Goal: Task Accomplishment & Management: Manage account settings

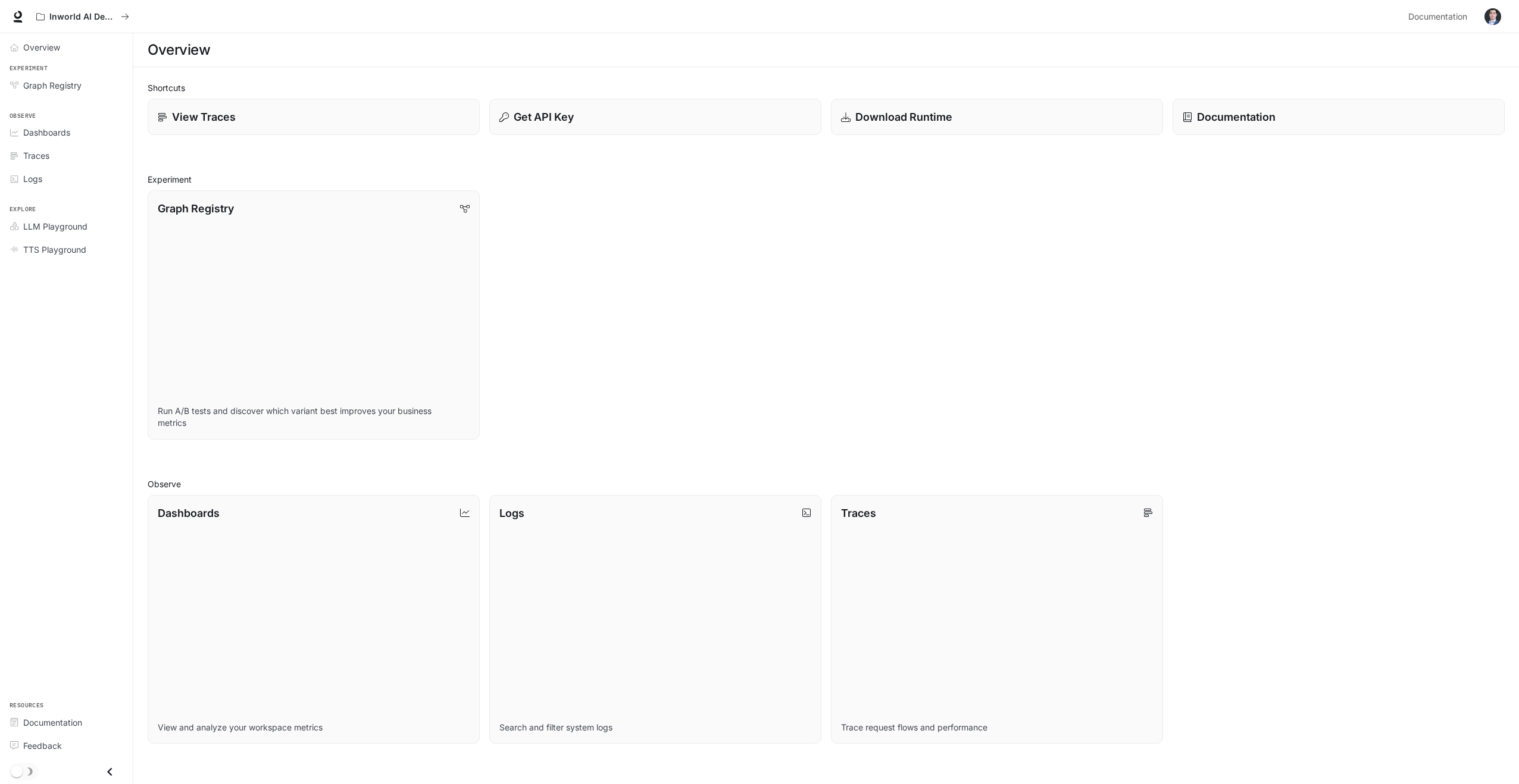
click at [1487, 22] on img "button" at bounding box center [1493, 17] width 17 height 17
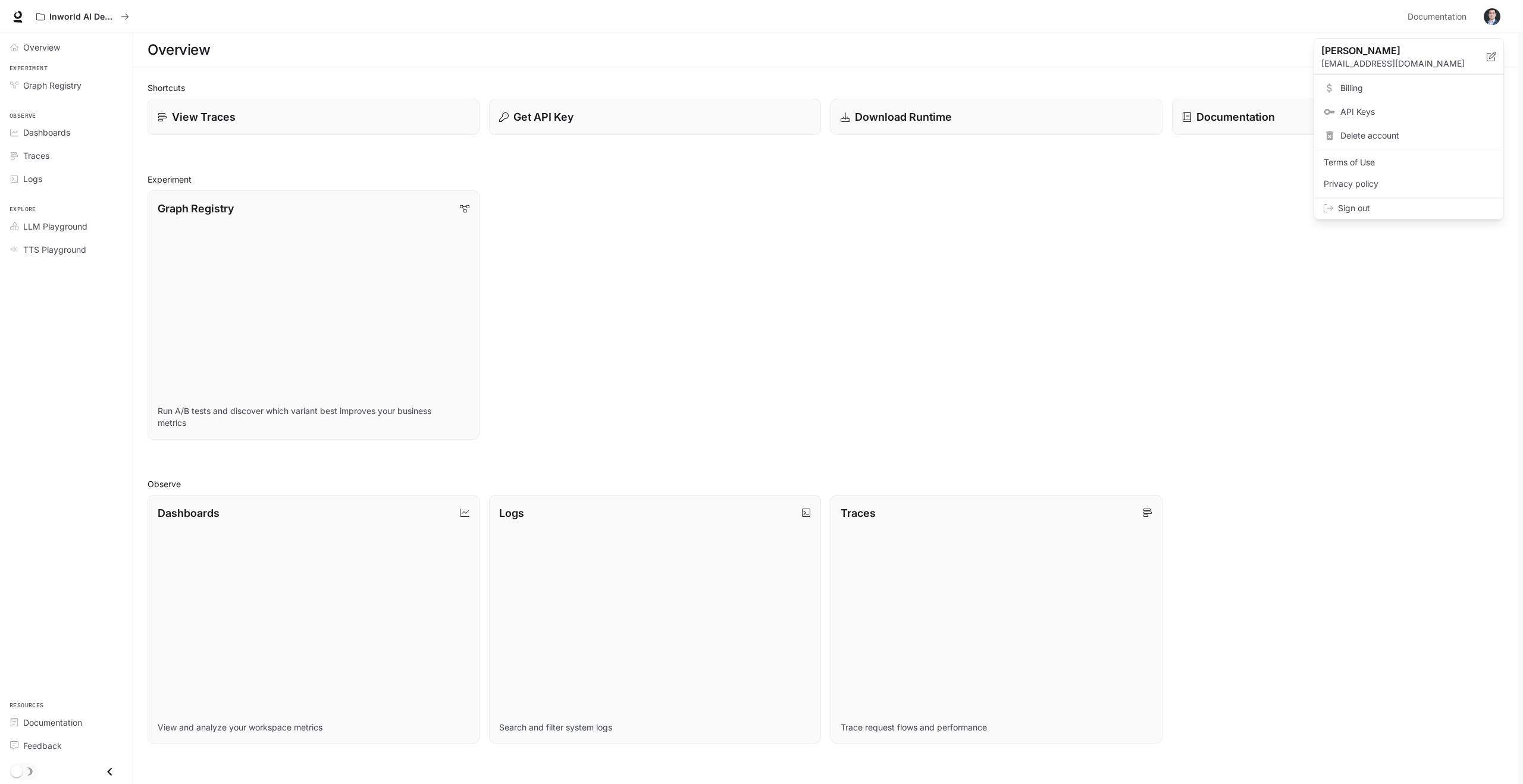
click at [1386, 88] on span "Billing" at bounding box center [1417, 88] width 154 height 12
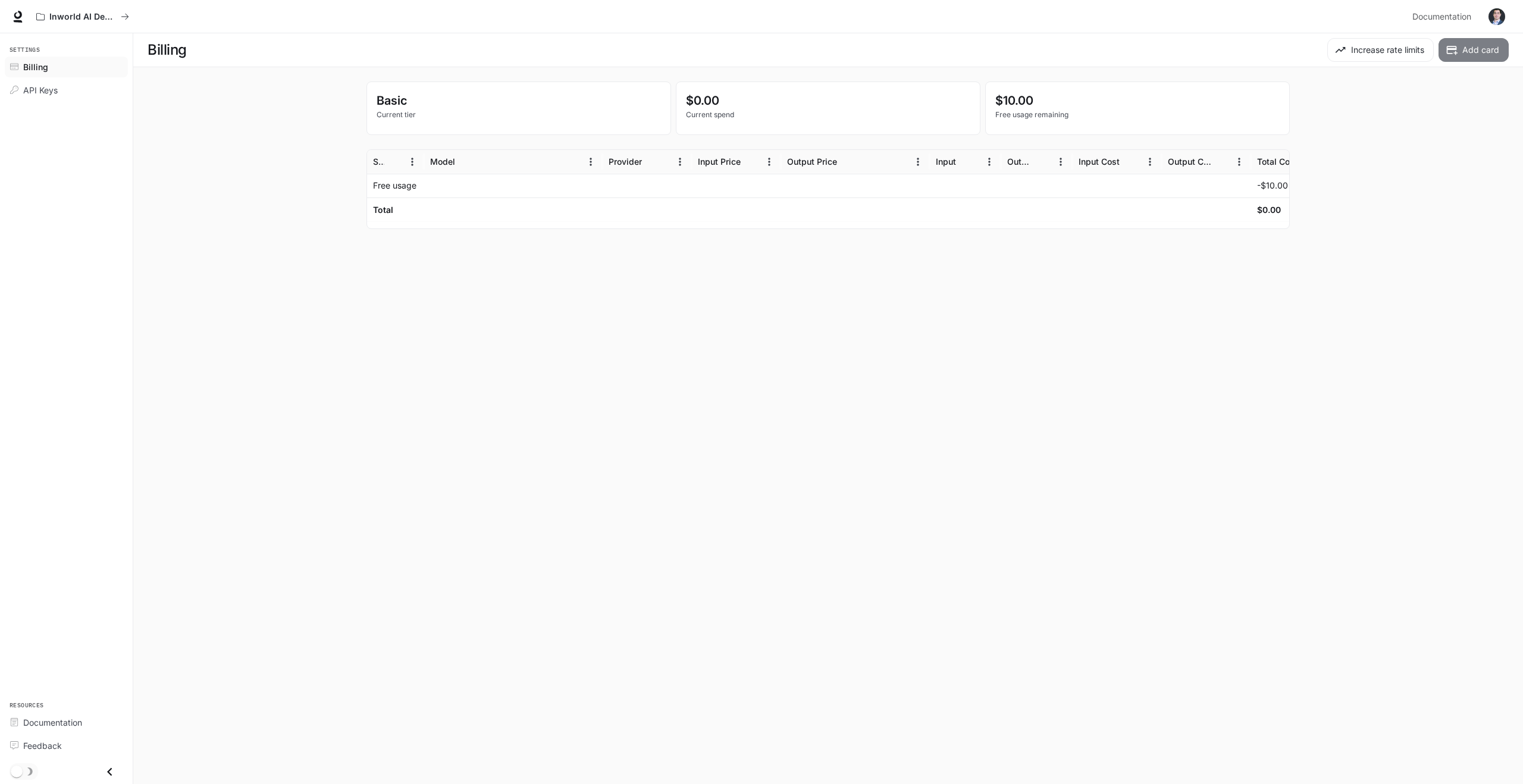
click at [1479, 53] on button "Add card" at bounding box center [1474, 50] width 70 height 24
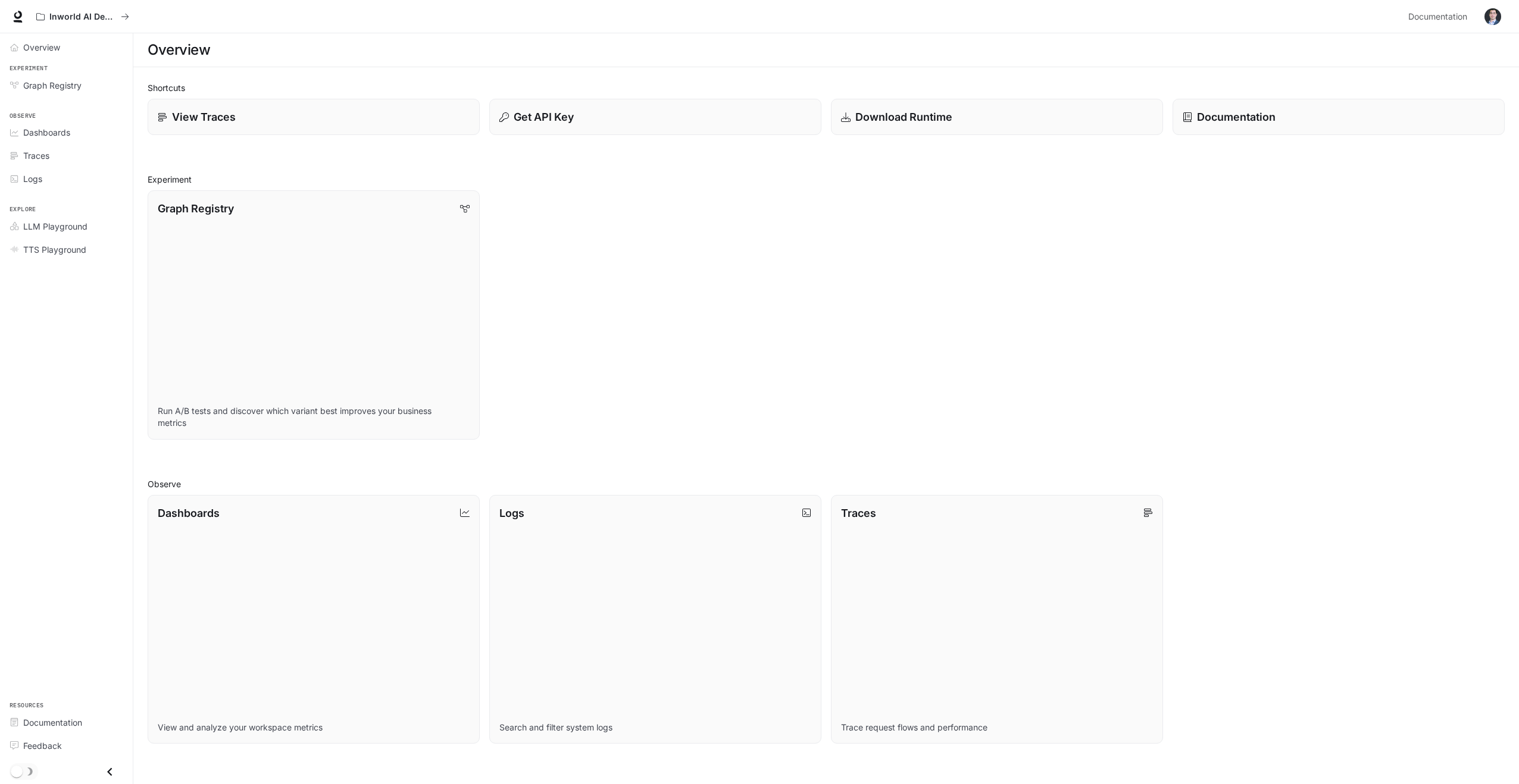
click at [824, 334] on div "Graph Registry Run A/B tests and discover which variant best improves your busi…" at bounding box center [821, 310] width 1367 height 259
click at [565, 119] on p "Get API Key" at bounding box center [543, 117] width 61 height 16
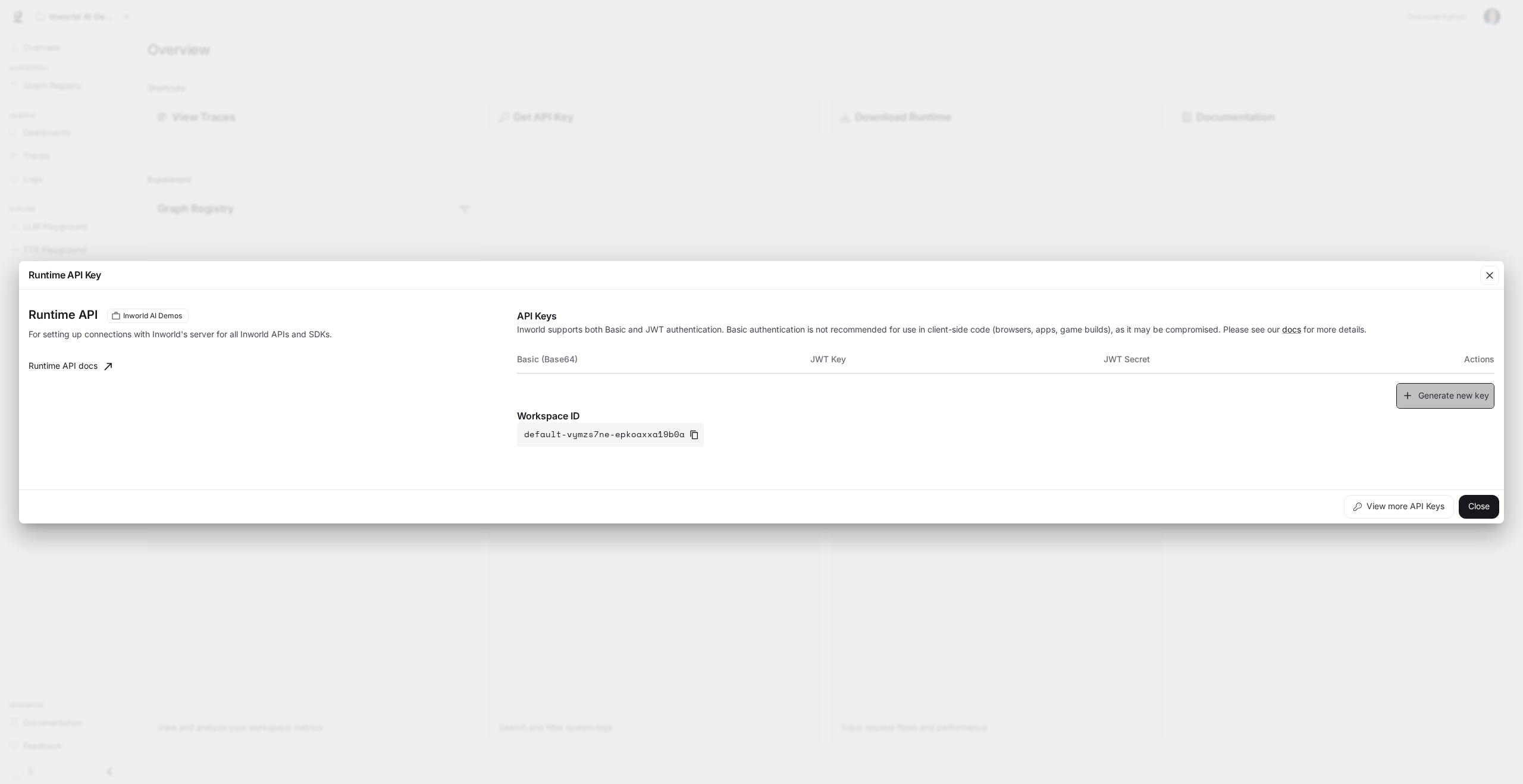
click at [1450, 395] on button "Generate new key" at bounding box center [1445, 395] width 98 height 25
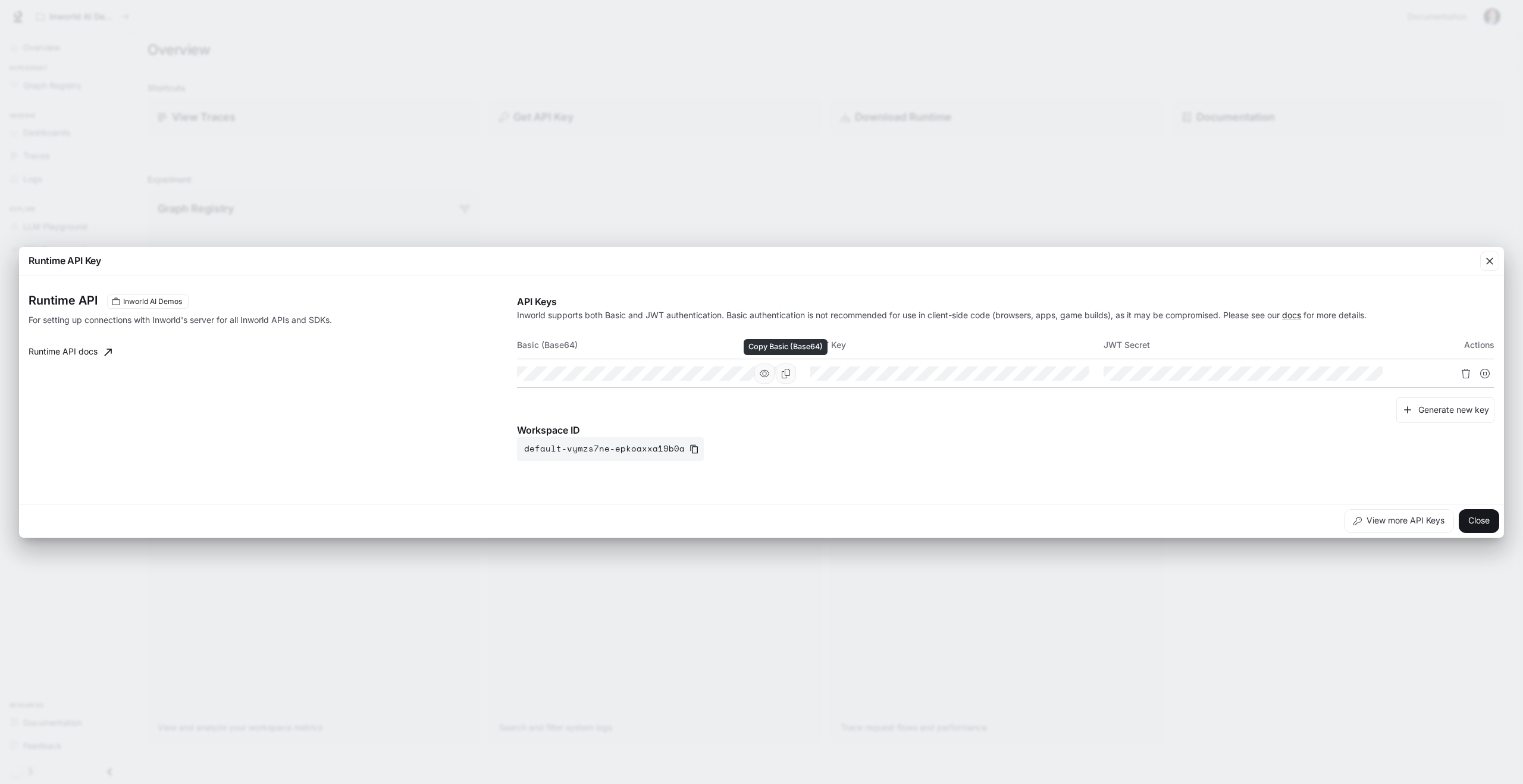
click at [782, 374] on icon "Copy Basic (Base64)" at bounding box center [785, 373] width 10 height 10
click at [763, 373] on icon "button" at bounding box center [764, 373] width 10 height 10
click at [763, 374] on icon "button" at bounding box center [764, 373] width 10 height 10
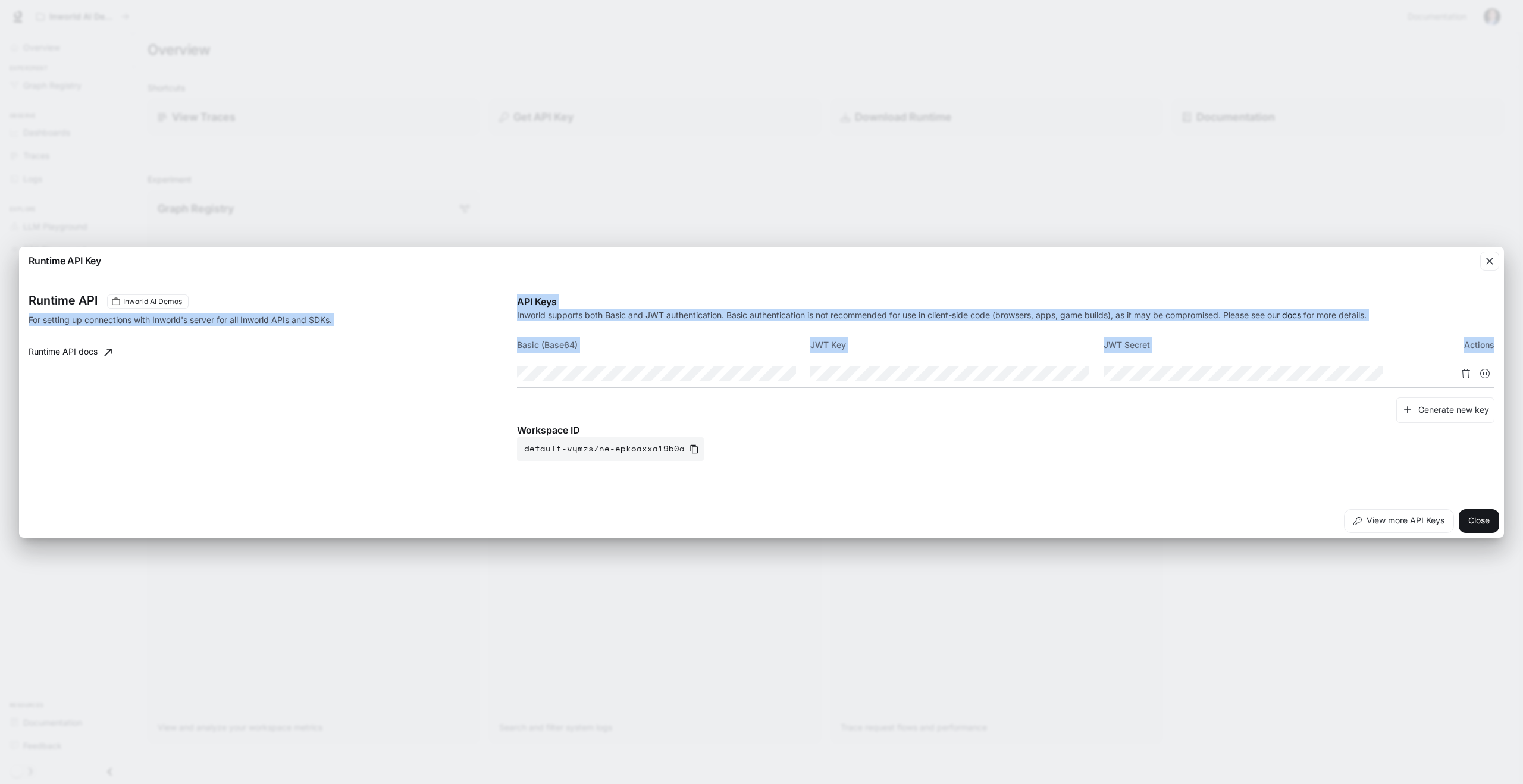
drag, startPoint x: 515, startPoint y: 303, endPoint x: 1494, endPoint y: 338, distance: 979.6
click at [1494, 338] on div "Runtime API Inworld AI Demos For setting up connections with Inworld's server f…" at bounding box center [761, 389] width 1466 height 219
copy div "For setting up connections with Inworld's server for all Inworld APIs and SDKs.…"
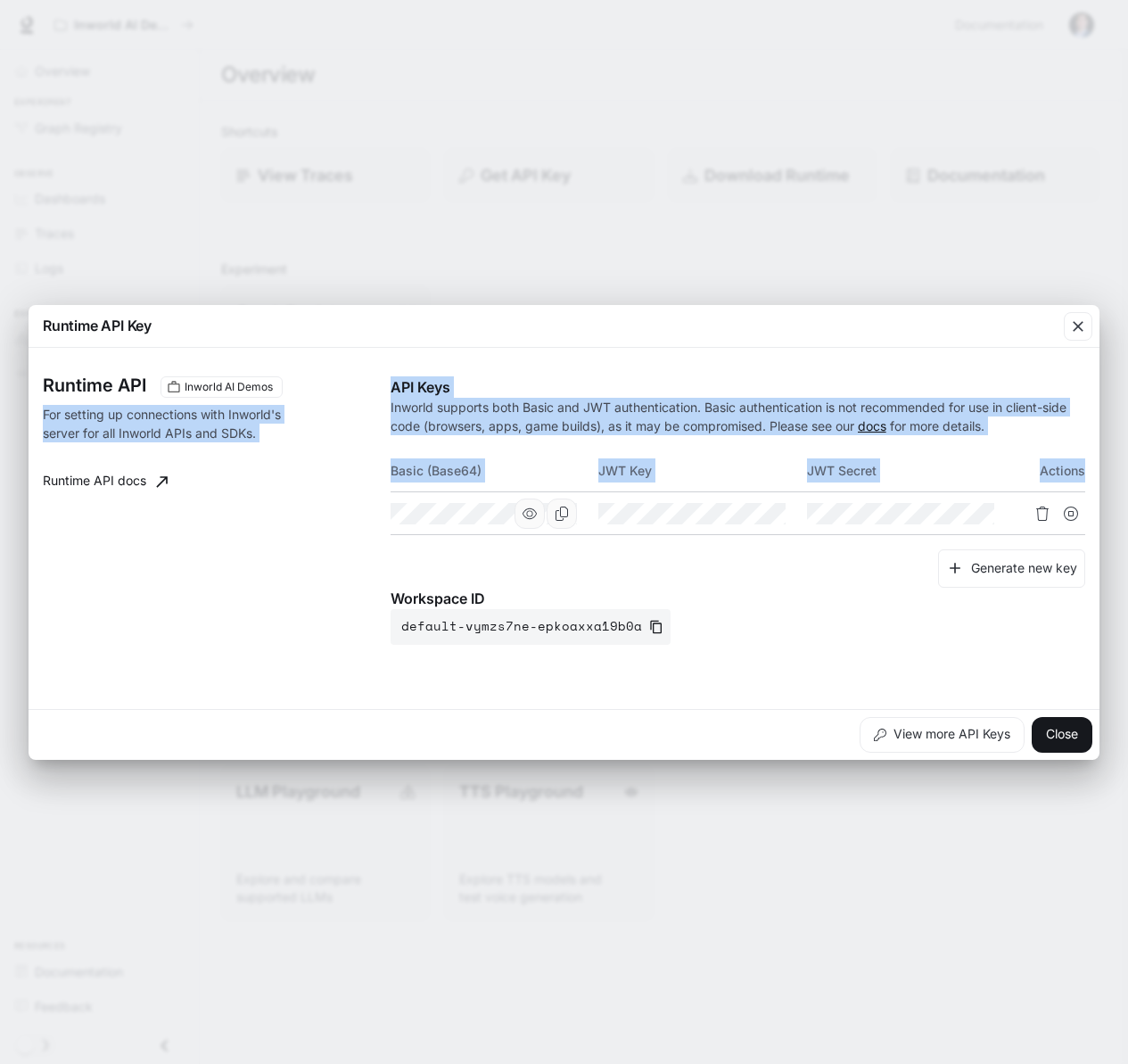
click at [532, 518] on icon "button" at bounding box center [530, 513] width 15 height 15
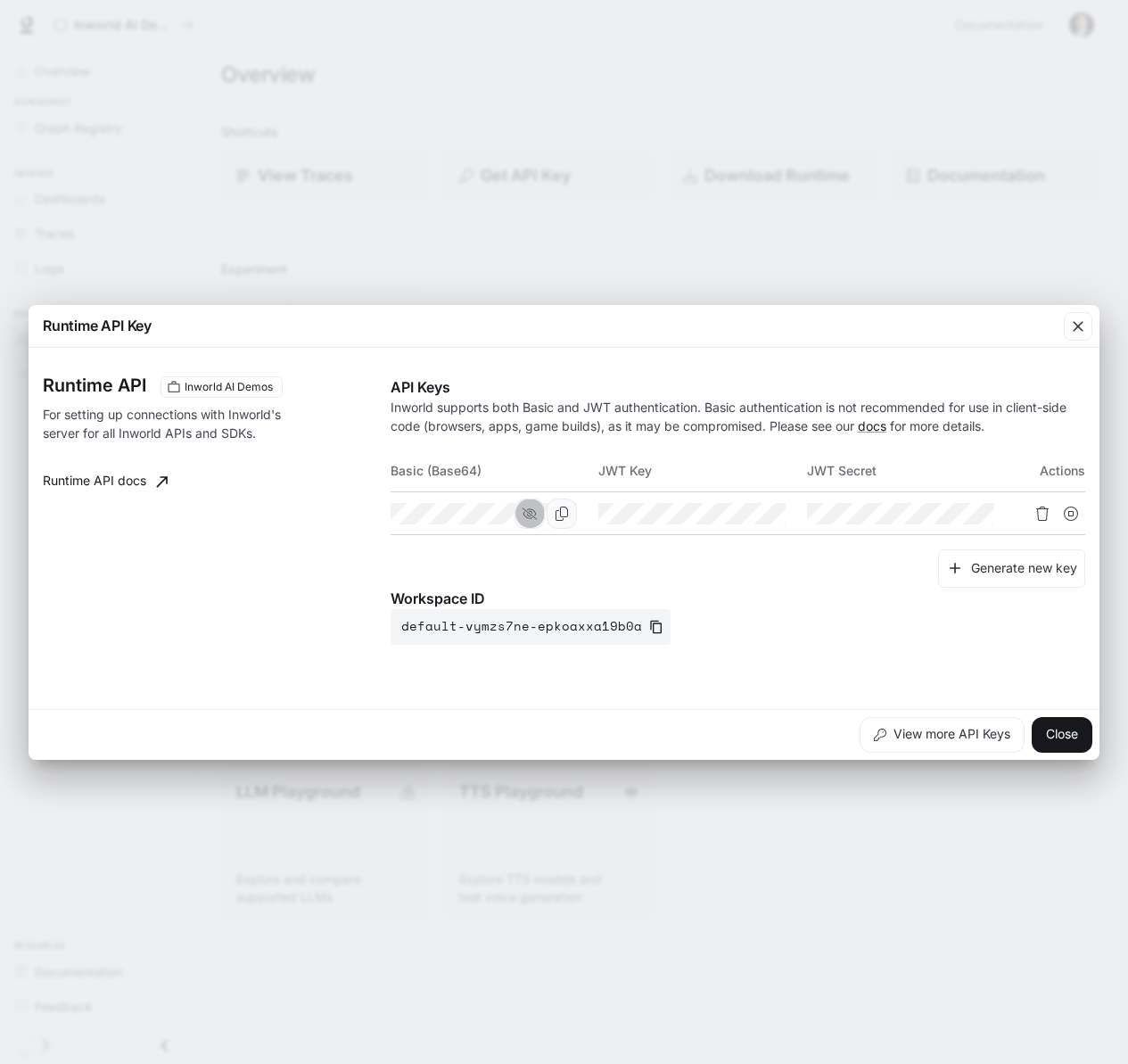
click at [531, 517] on icon "button" at bounding box center [530, 513] width 15 height 15
click at [0, 0] on icon "Copy Basic (Base64)" at bounding box center [0, 0] width 0 height 0
